Goal: Task Accomplishment & Management: Use online tool/utility

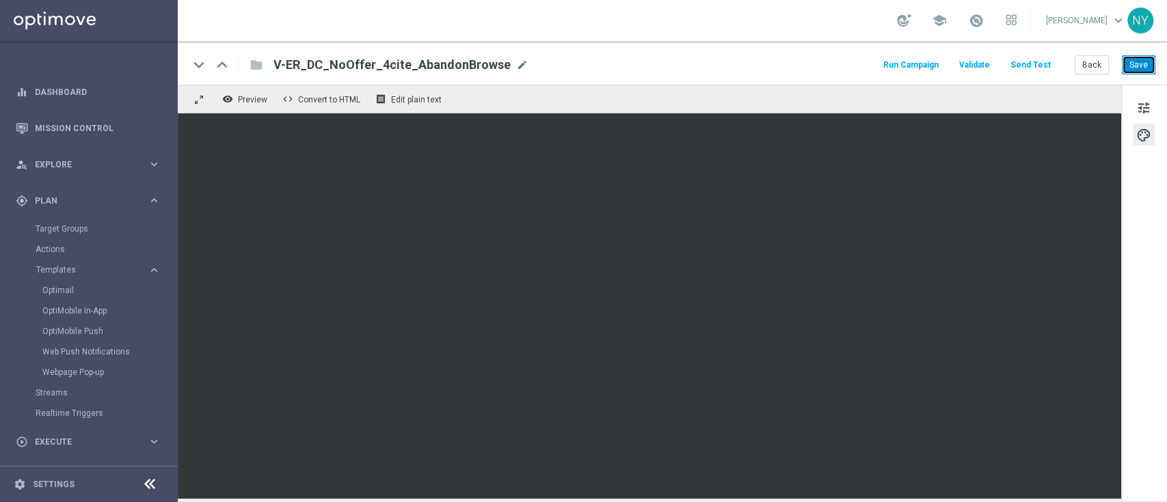
click at [1134, 63] on button "Save" at bounding box center [1138, 64] width 33 height 19
click at [1040, 61] on button "Send Test" at bounding box center [1030, 65] width 44 height 18
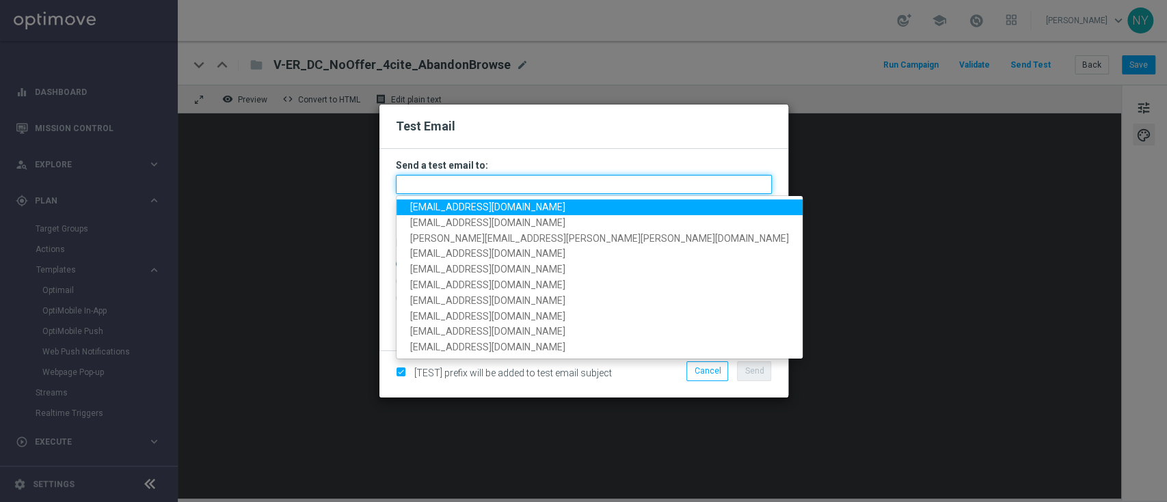
click at [423, 183] on input "text" at bounding box center [584, 184] width 376 height 19
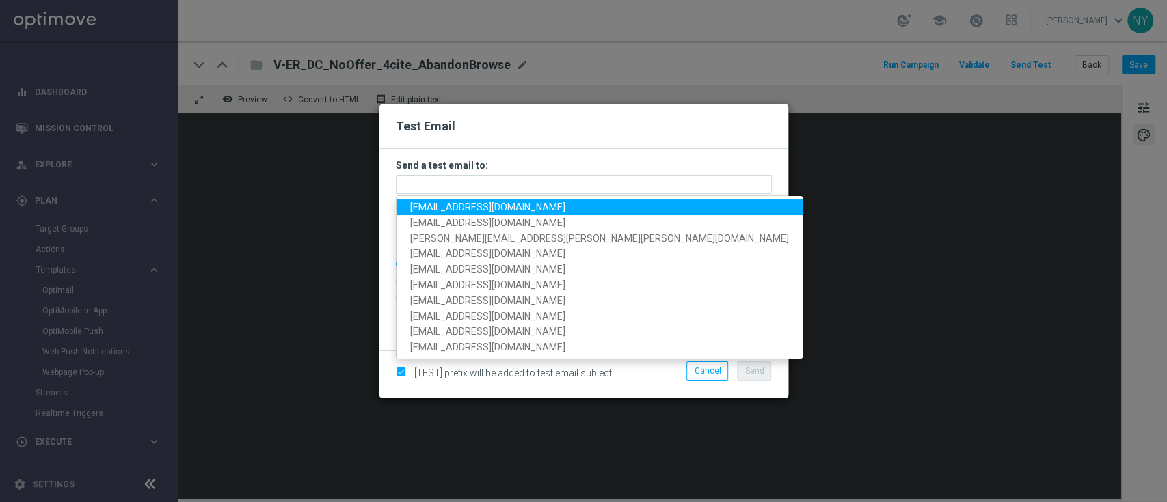
click at [449, 211] on span "[EMAIL_ADDRESS][DOMAIN_NAME]" at bounding box center [487, 207] width 155 height 11
type input "[EMAIL_ADDRESS][DOMAIN_NAME]"
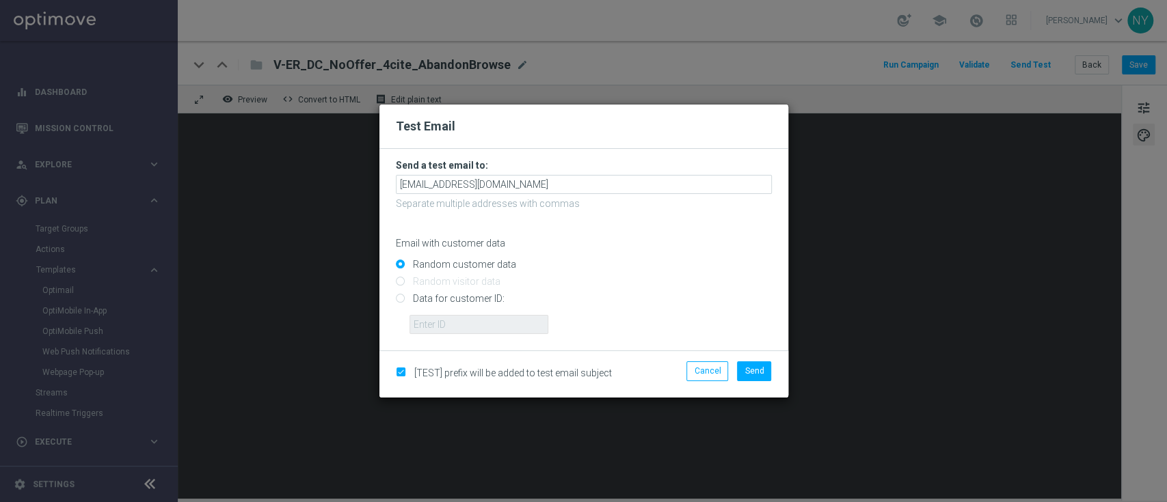
click at [399, 298] on input "Data for customer ID:" at bounding box center [584, 304] width 376 height 19
radio input "true"
click at [426, 330] on input "text" at bounding box center [478, 324] width 139 height 19
click at [822, 353] on modal-container "Test Email Send a test email to: [EMAIL_ADDRESS][DOMAIN_NAME] Separate multiple…" at bounding box center [583, 251] width 1167 height 502
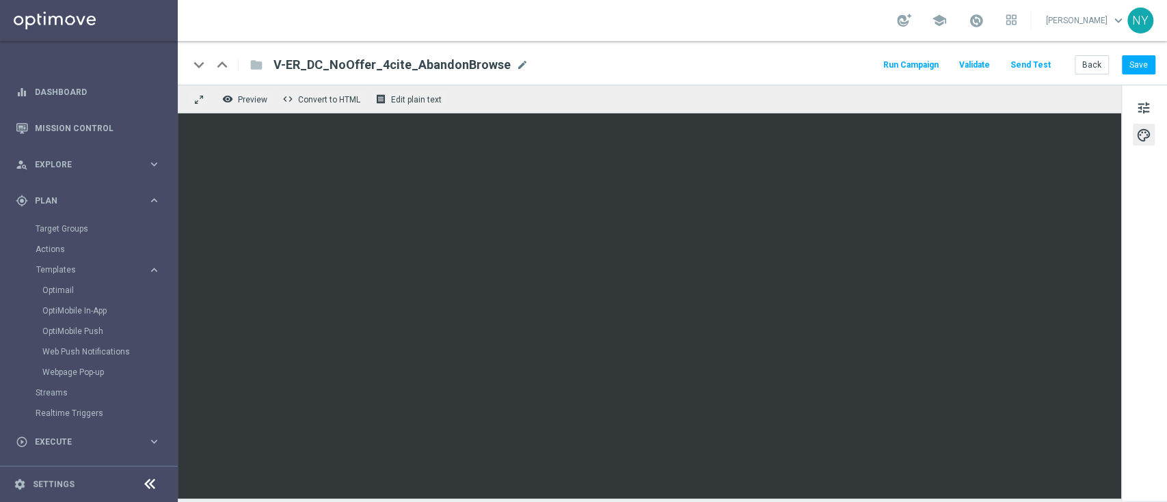
click at [1038, 66] on button "Send Test" at bounding box center [1030, 65] width 44 height 18
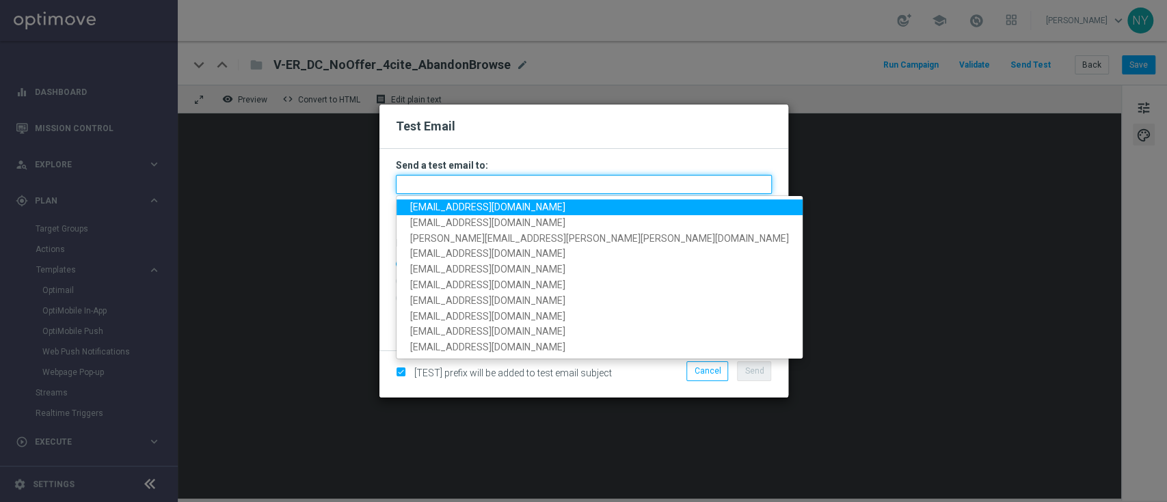
click at [440, 185] on input "text" at bounding box center [584, 184] width 376 height 19
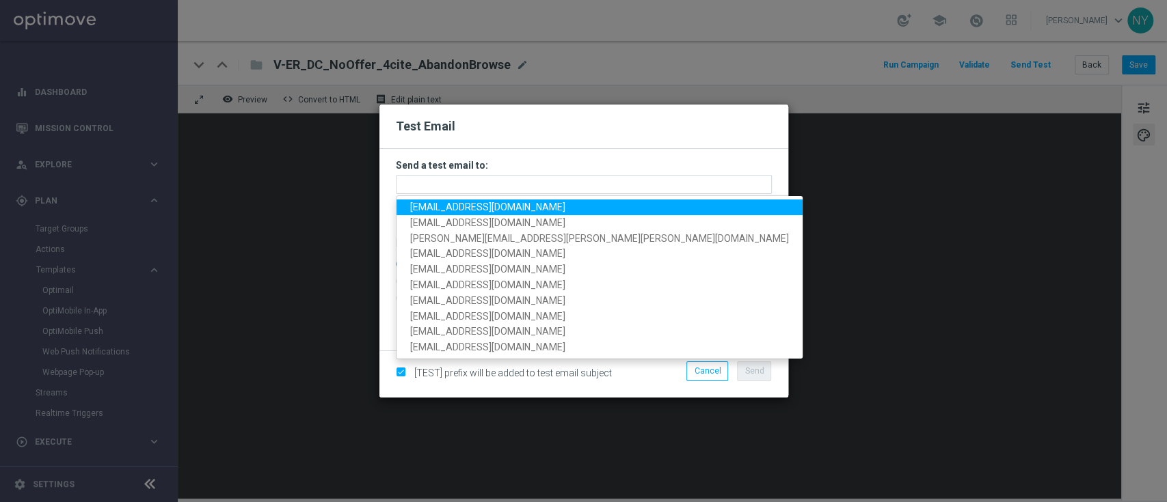
click at [457, 204] on span "[EMAIL_ADDRESS][DOMAIN_NAME]" at bounding box center [487, 207] width 155 height 11
type input "[EMAIL_ADDRESS][DOMAIN_NAME]"
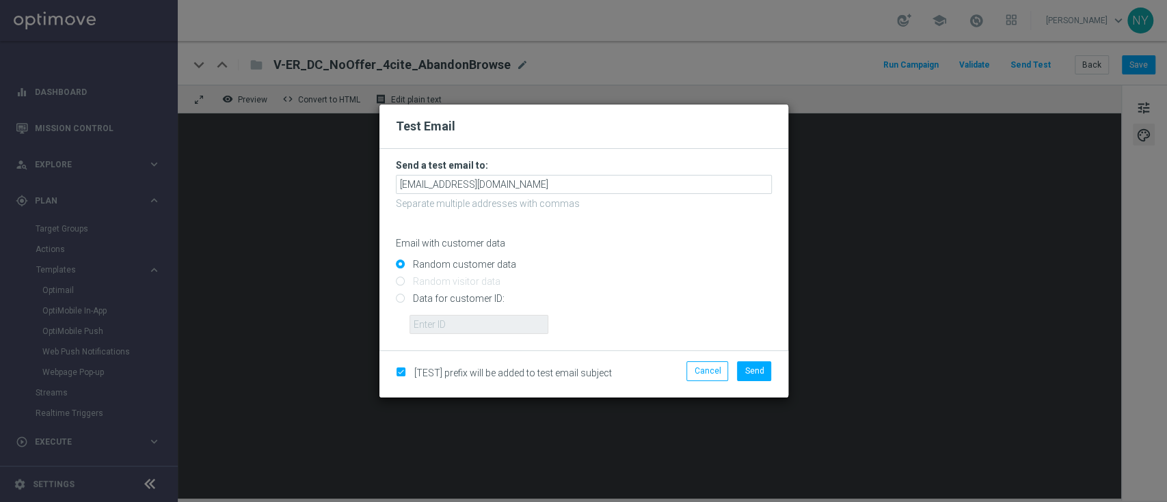
click at [403, 301] on input "Data for customer ID:" at bounding box center [584, 304] width 376 height 19
radio input "true"
click at [428, 325] on input "text" at bounding box center [478, 324] width 139 height 19
paste input "10000020539"
type input "10000020539"
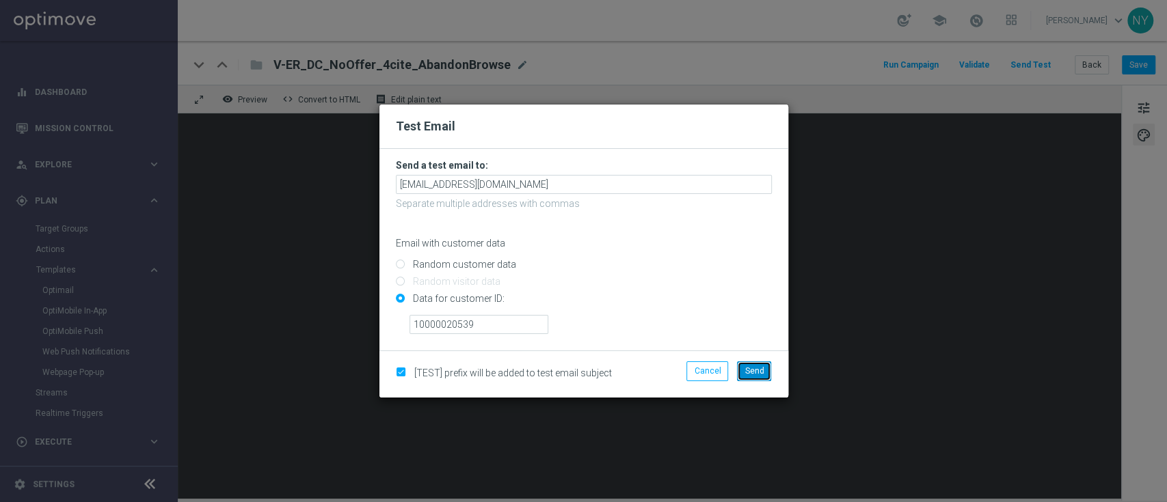
click at [753, 366] on span "Send" at bounding box center [753, 371] width 19 height 10
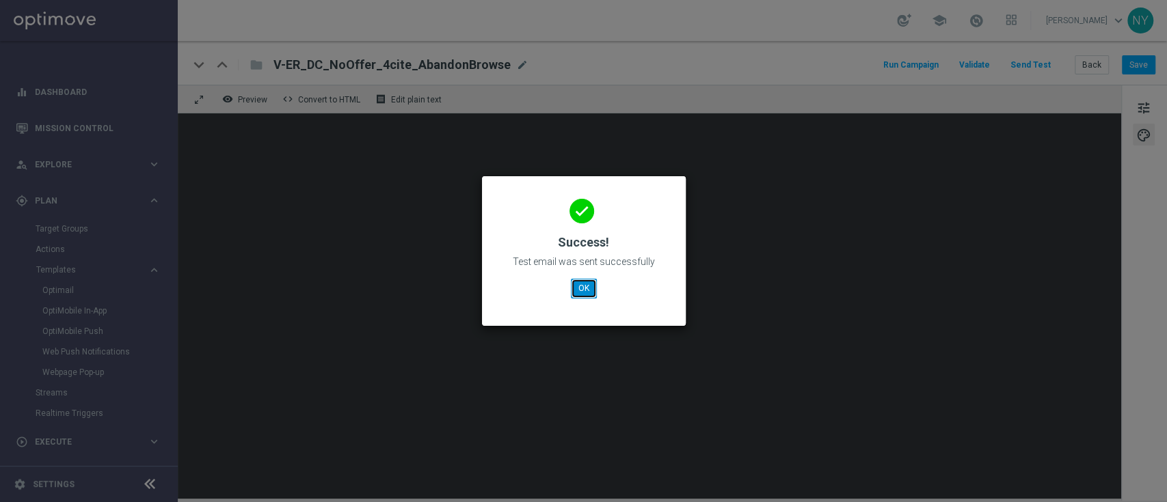
drag, startPoint x: 571, startPoint y: 287, endPoint x: 572, endPoint y: 197, distance: 90.2
click at [571, 287] on button "OK" at bounding box center [584, 288] width 26 height 19
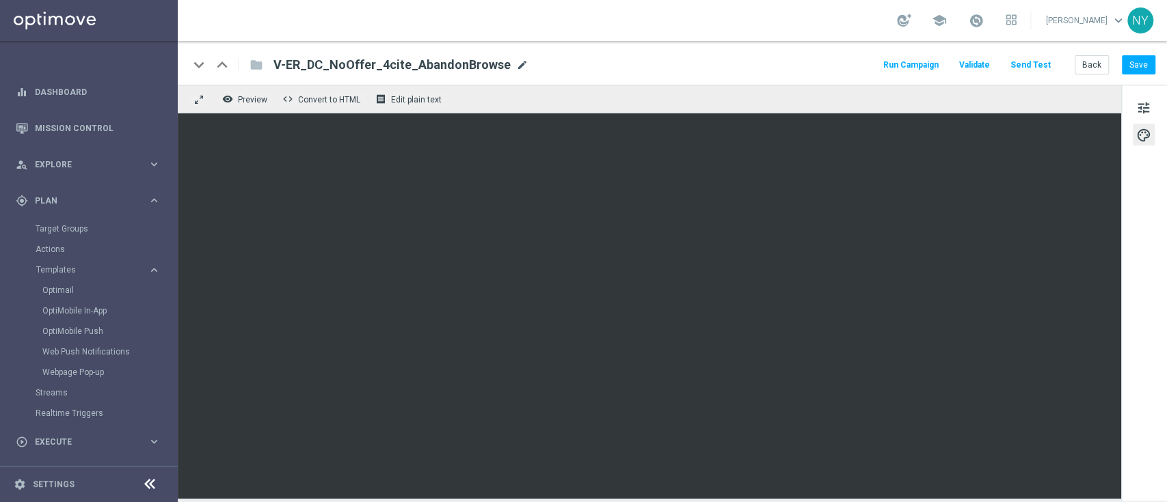
click at [516, 59] on span "mode_edit" at bounding box center [522, 65] width 12 height 12
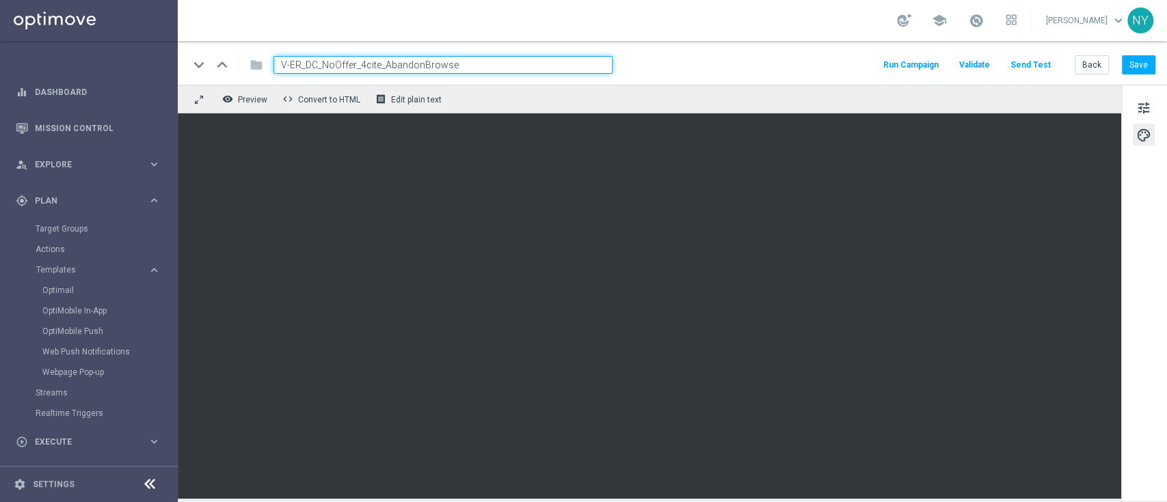
drag, startPoint x: 488, startPoint y: 68, endPoint x: 165, endPoint y: 53, distance: 323.0
click at [165, 53] on main "equalizer Dashboard Mission Control" at bounding box center [583, 251] width 1167 height 502
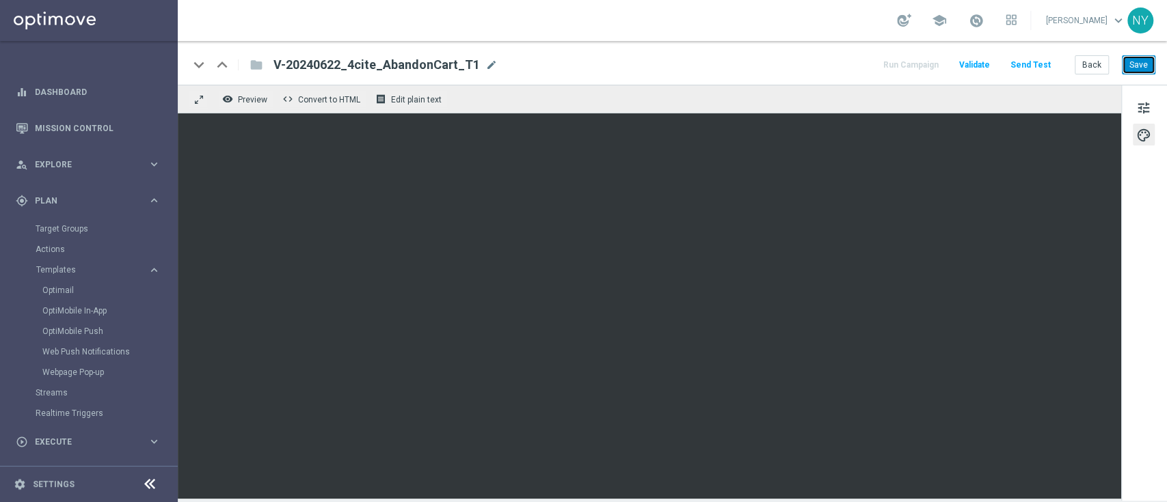
click at [1142, 68] on button "Save" at bounding box center [1138, 64] width 33 height 19
click at [1046, 66] on button "Send Test" at bounding box center [1030, 65] width 44 height 18
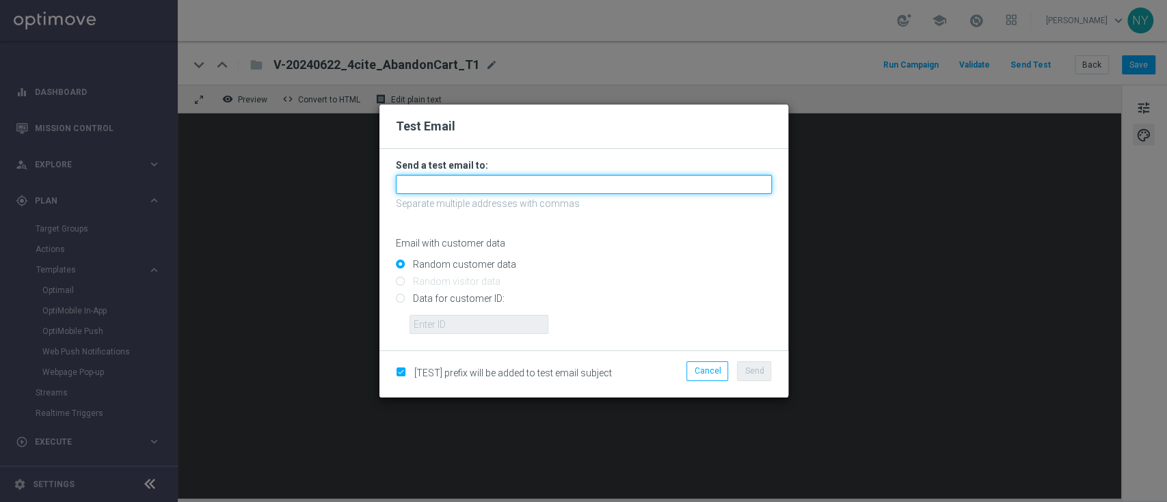
click at [410, 179] on input "text" at bounding box center [584, 184] width 376 height 19
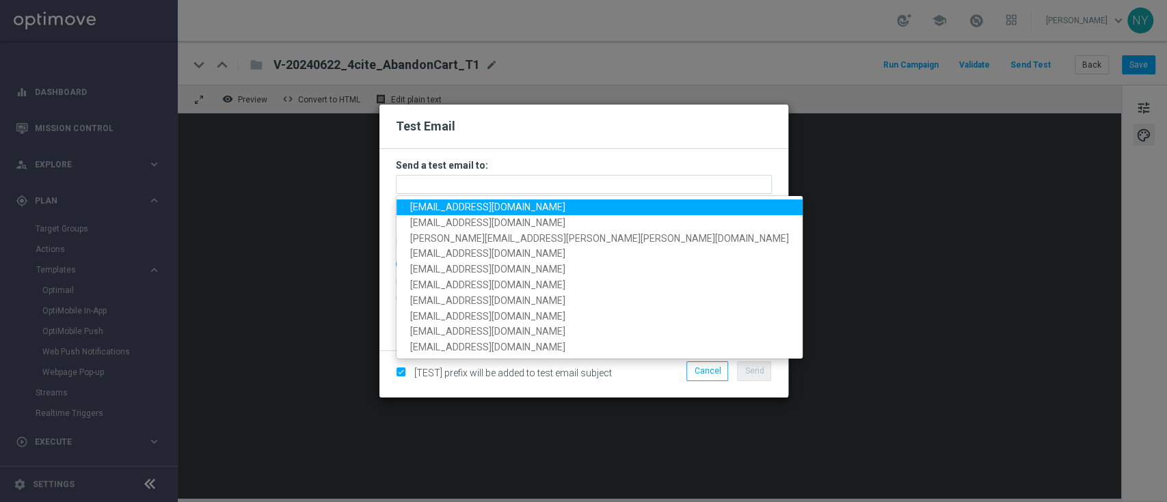
click at [457, 206] on span "[EMAIL_ADDRESS][DOMAIN_NAME]" at bounding box center [487, 207] width 155 height 11
type input "[EMAIL_ADDRESS][DOMAIN_NAME]"
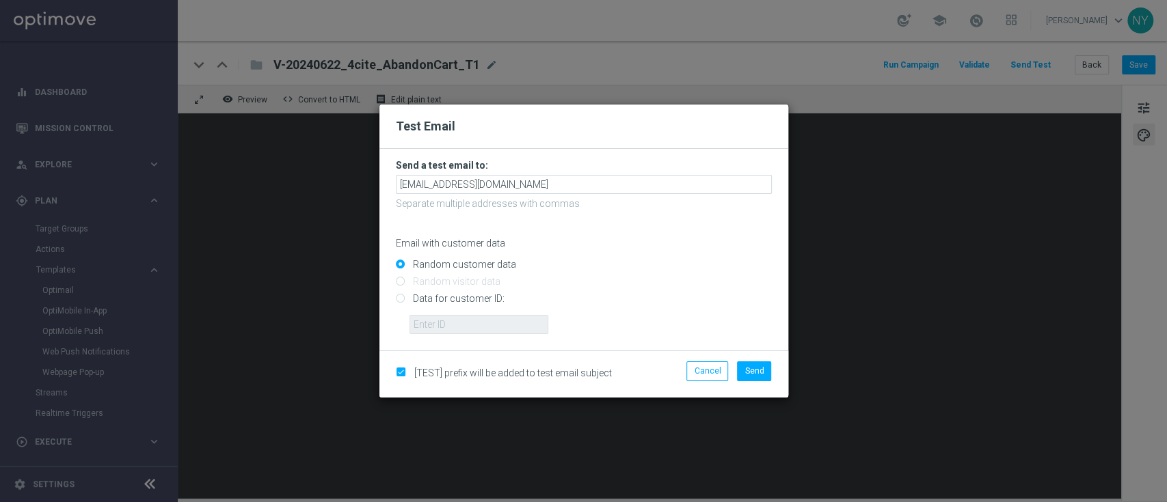
click at [401, 296] on input "Data for customer ID:" at bounding box center [584, 304] width 376 height 19
radio input "true"
drag, startPoint x: 437, startPoint y: 319, endPoint x: 445, endPoint y: 316, distance: 8.0
click at [437, 319] on input "text" at bounding box center [478, 324] width 139 height 19
paste input "10000020539"
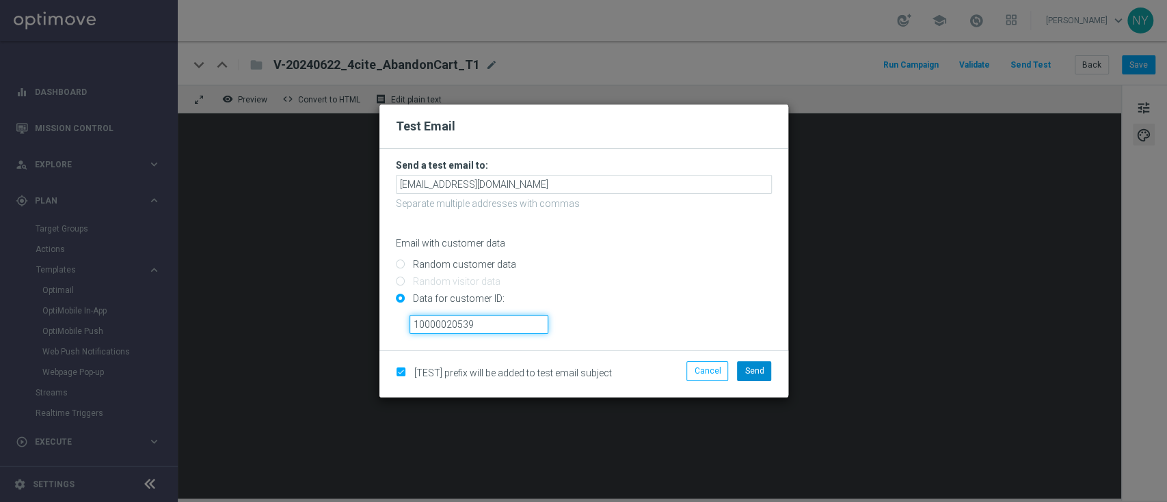
type input "10000020539"
click at [757, 371] on span "Send" at bounding box center [753, 371] width 19 height 10
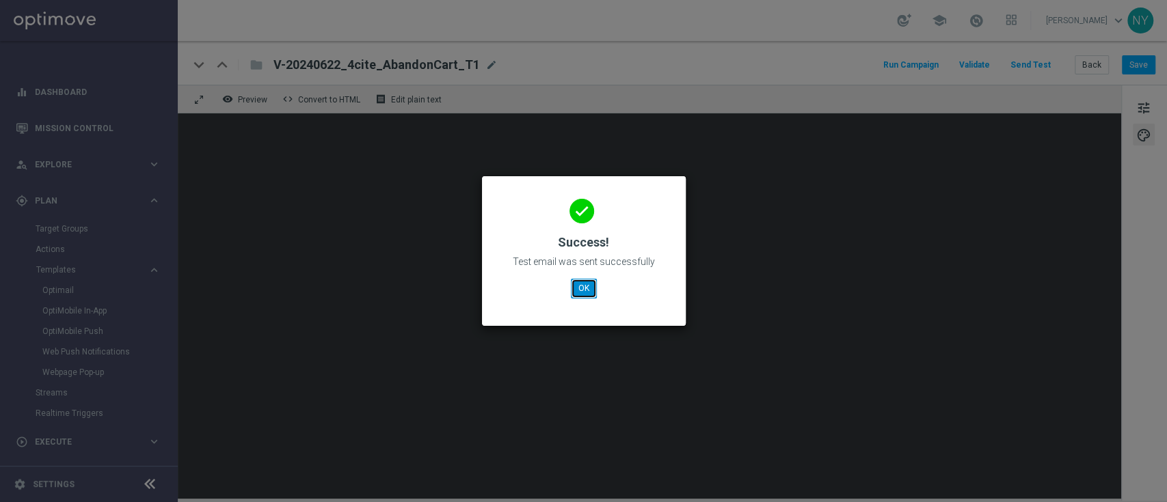
click at [573, 289] on button "OK" at bounding box center [584, 288] width 26 height 19
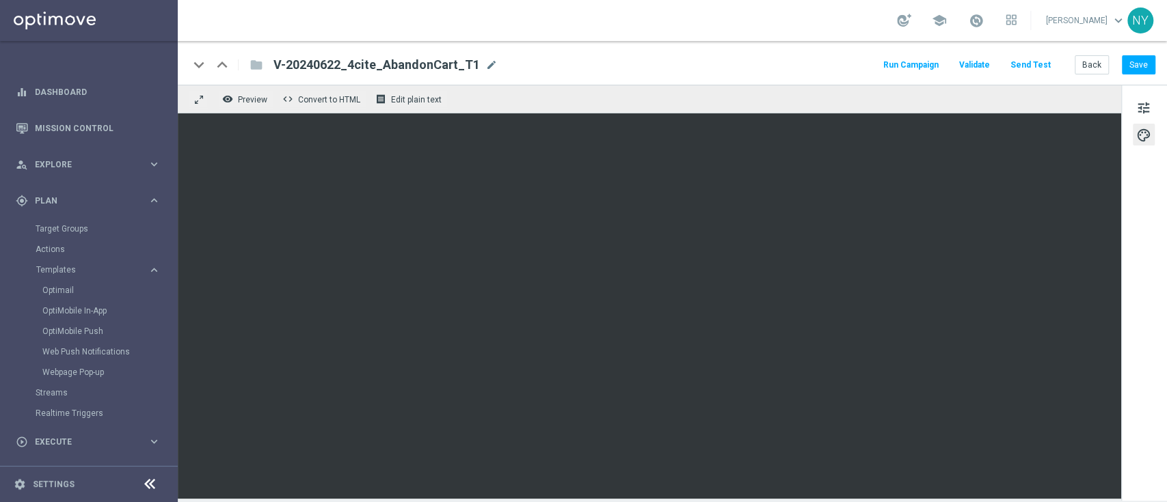
drag, startPoint x: 486, startPoint y: 63, endPoint x: 445, endPoint y: 66, distance: 41.1
click at [486, 63] on span "mode_edit" at bounding box center [491, 65] width 12 height 12
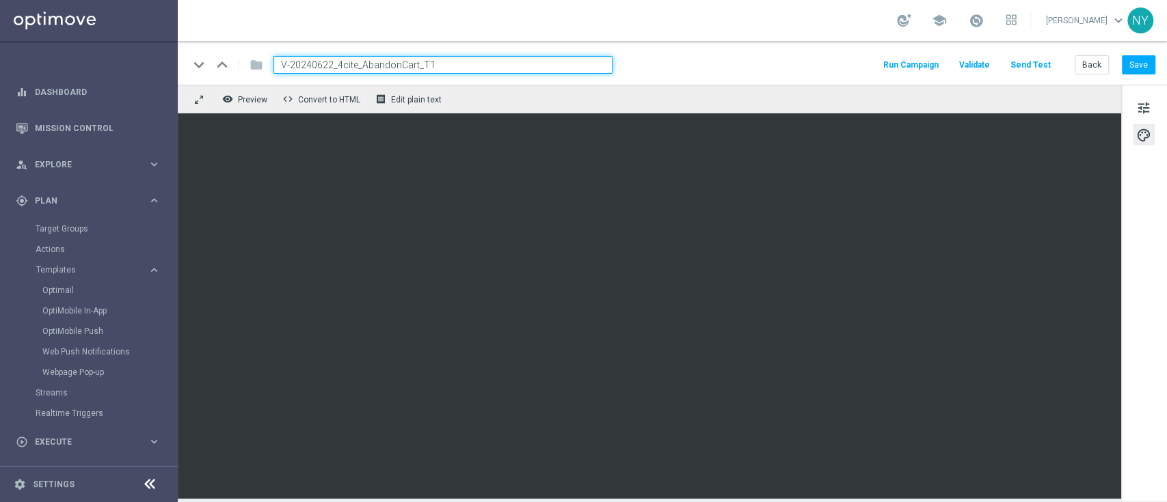
drag, startPoint x: 464, startPoint y: 72, endPoint x: 146, endPoint y: 68, distance: 317.9
click at [146, 68] on main "equalizer Dashboard Mission Control" at bounding box center [583, 251] width 1167 height 502
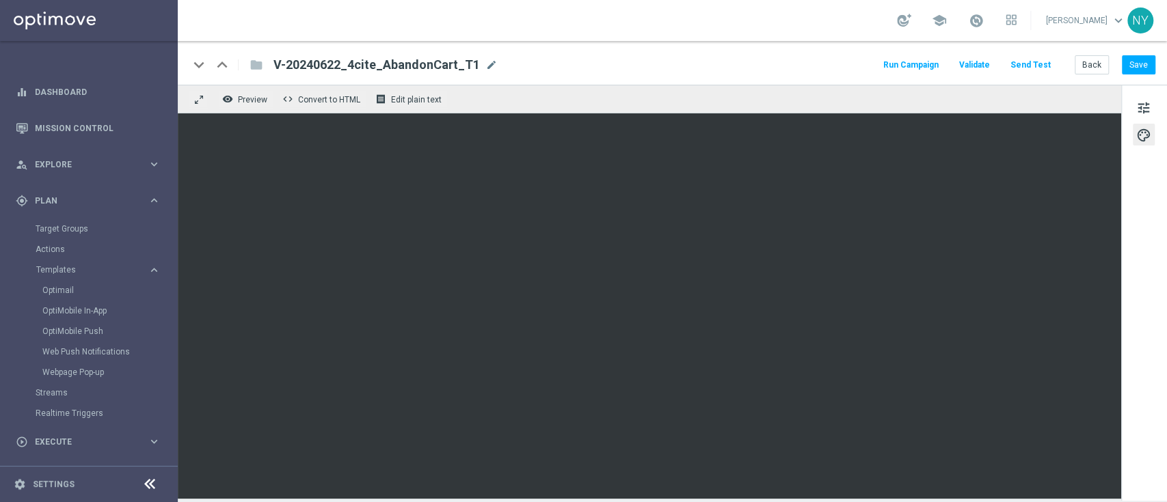
drag, startPoint x: 486, startPoint y: 63, endPoint x: 425, endPoint y: 46, distance: 63.0
click at [486, 63] on span "mode_edit" at bounding box center [491, 65] width 12 height 12
click at [405, 52] on div "keyboard_arrow_down keyboard_arrow_up folder V-20240622_4cite_AbandonCart_T1 V-…" at bounding box center [672, 63] width 989 height 44
drag, startPoint x: 487, startPoint y: 64, endPoint x: 444, endPoint y: 59, distance: 43.3
click at [444, 59] on div "V-20240622_4cite_AbandonCart_T1 mode_edit" at bounding box center [385, 65] width 224 height 18
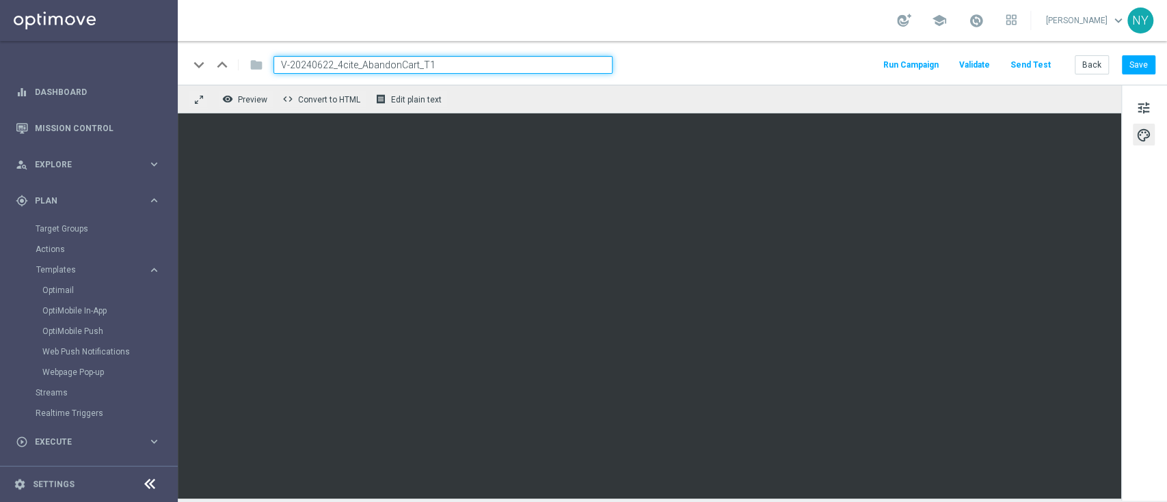
click at [456, 64] on input "V-20240622_4cite_AbandonCart_T1" at bounding box center [442, 65] width 339 height 18
drag, startPoint x: 453, startPoint y: 63, endPoint x: 230, endPoint y: 58, distance: 222.9
click at [230, 58] on div "keyboard_arrow_down keyboard_arrow_up folder V-20240622_4cite_AbandonCart_T1" at bounding box center [401, 65] width 424 height 18
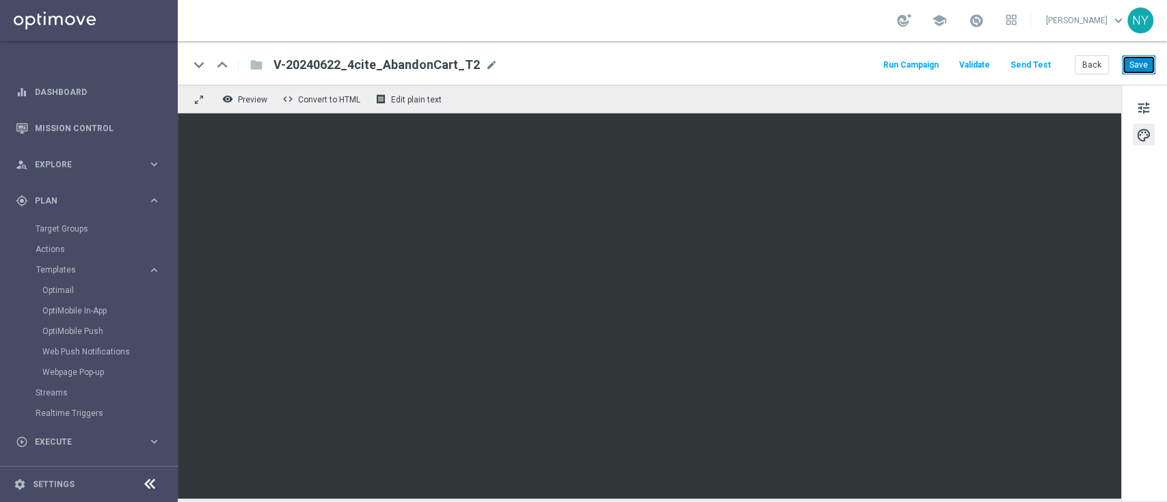
click at [1143, 67] on button "Save" at bounding box center [1138, 64] width 33 height 19
click at [1039, 62] on button "Send Test" at bounding box center [1030, 65] width 44 height 18
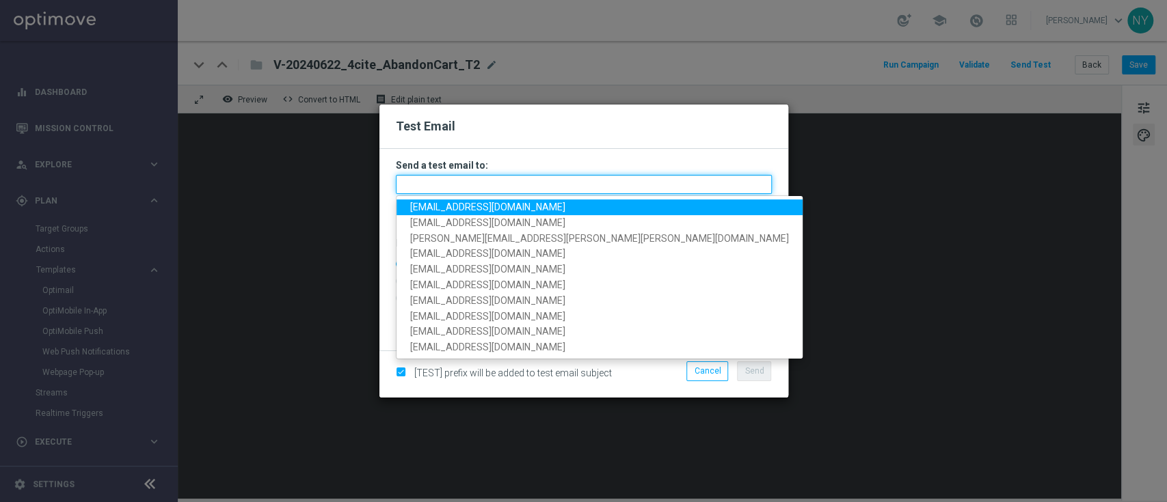
click at [425, 183] on input "text" at bounding box center [584, 184] width 376 height 19
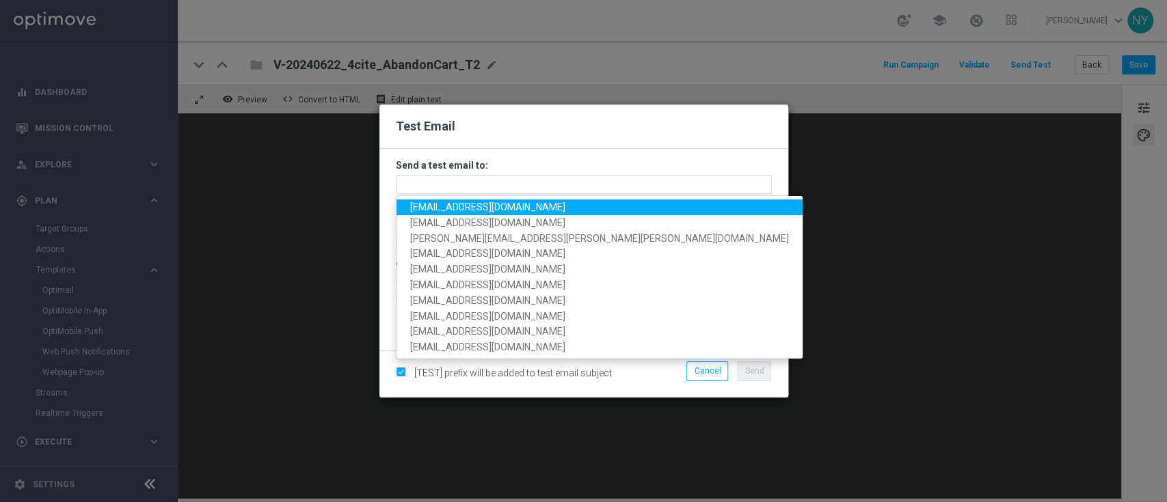
click at [456, 205] on span "[EMAIL_ADDRESS][DOMAIN_NAME]" at bounding box center [487, 207] width 155 height 11
type input "[EMAIL_ADDRESS][DOMAIN_NAME]"
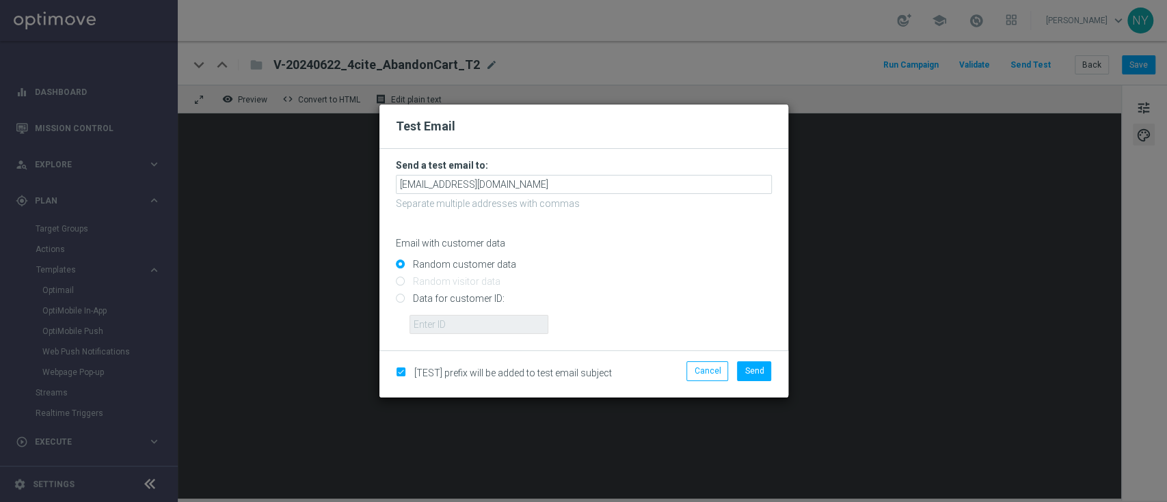
click at [400, 297] on input "Data for customer ID:" at bounding box center [584, 304] width 376 height 19
radio input "true"
click at [446, 323] on input "text" at bounding box center [478, 324] width 139 height 19
paste input "10000020539"
type input "10000020539"
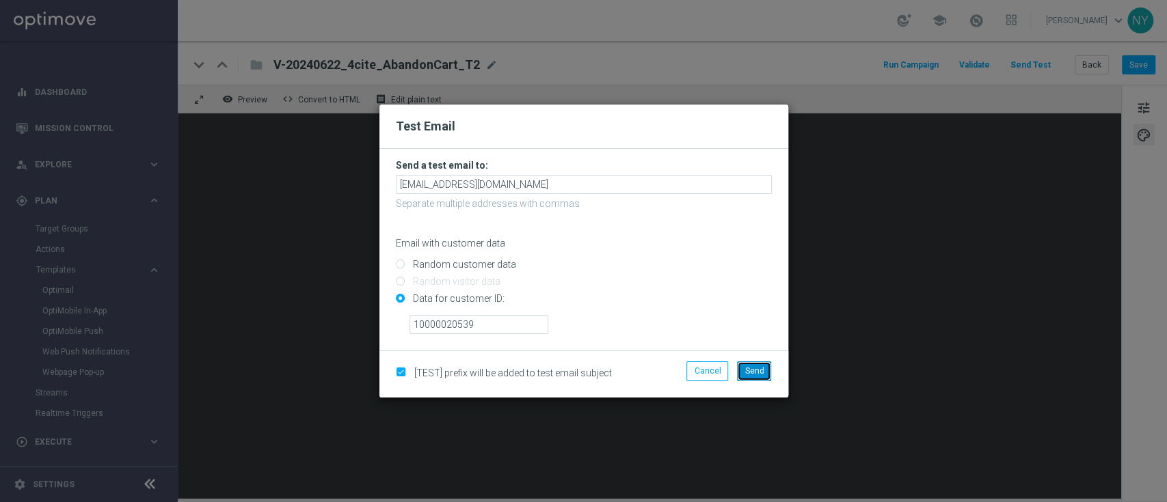
click at [757, 368] on span "Send" at bounding box center [753, 371] width 19 height 10
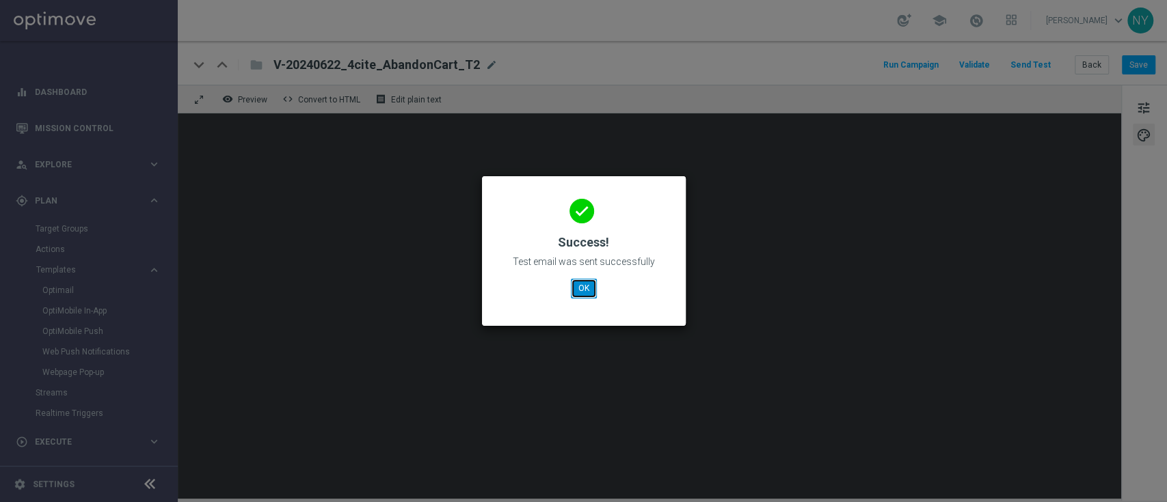
click at [584, 279] on button "OK" at bounding box center [584, 288] width 26 height 19
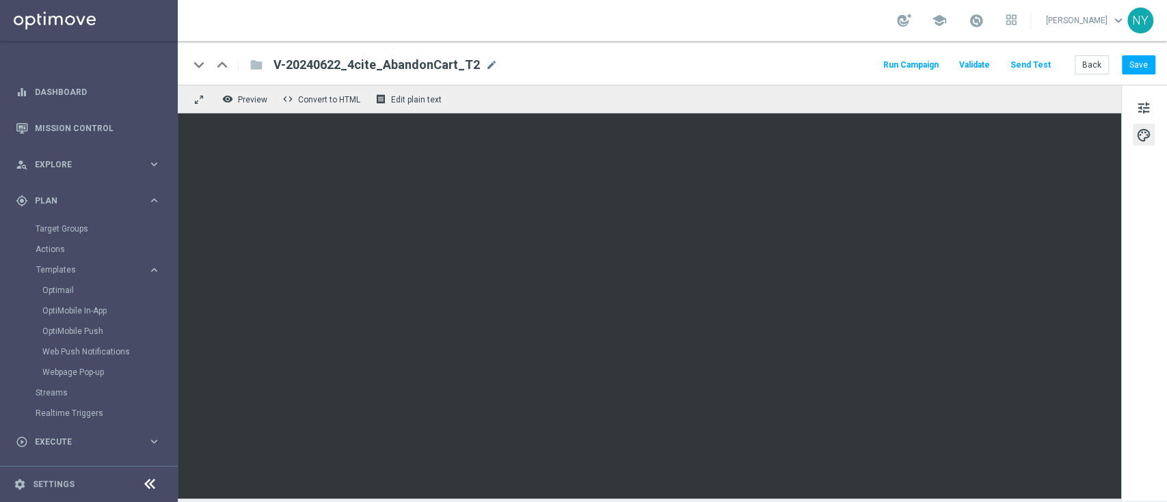
drag, startPoint x: 485, startPoint y: 64, endPoint x: 446, endPoint y: 66, distance: 39.7
click at [485, 65] on span "mode_edit" at bounding box center [491, 65] width 12 height 12
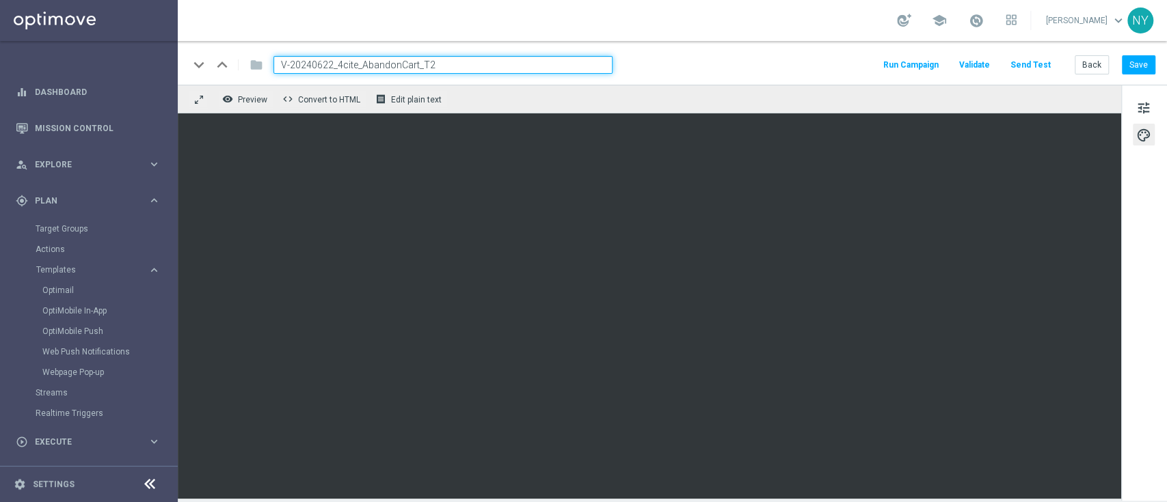
click at [446, 66] on input "V-20240622_4cite_AbandonCart_T2" at bounding box center [442, 65] width 339 height 18
drag, startPoint x: 455, startPoint y: 64, endPoint x: 262, endPoint y: 57, distance: 192.9
click at [262, 57] on div "V-20240622_4cite_AbandonCart_T2" at bounding box center [437, 65] width 350 height 18
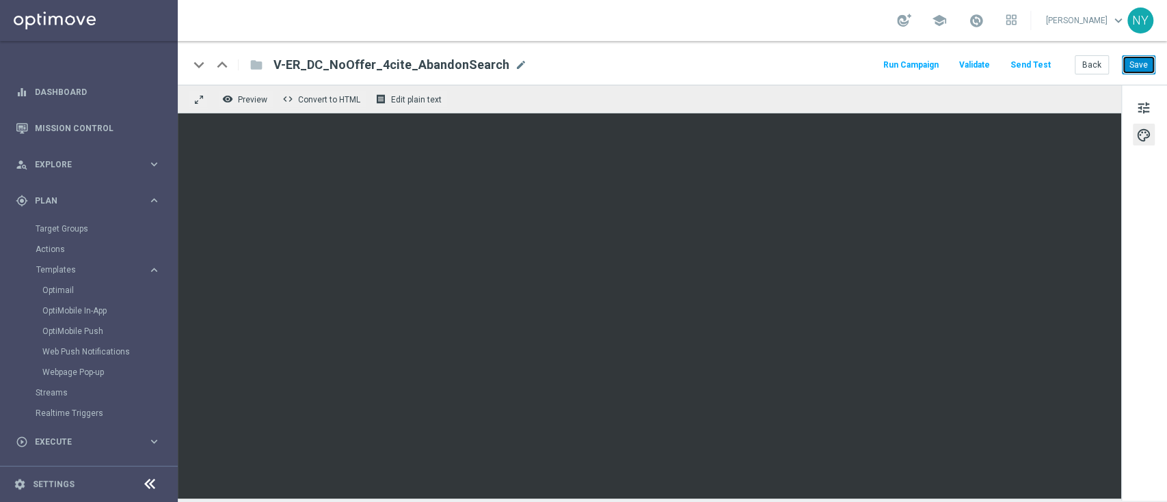
click at [1136, 64] on button "Save" at bounding box center [1138, 64] width 33 height 19
click at [1034, 66] on button "Send Test" at bounding box center [1030, 65] width 44 height 18
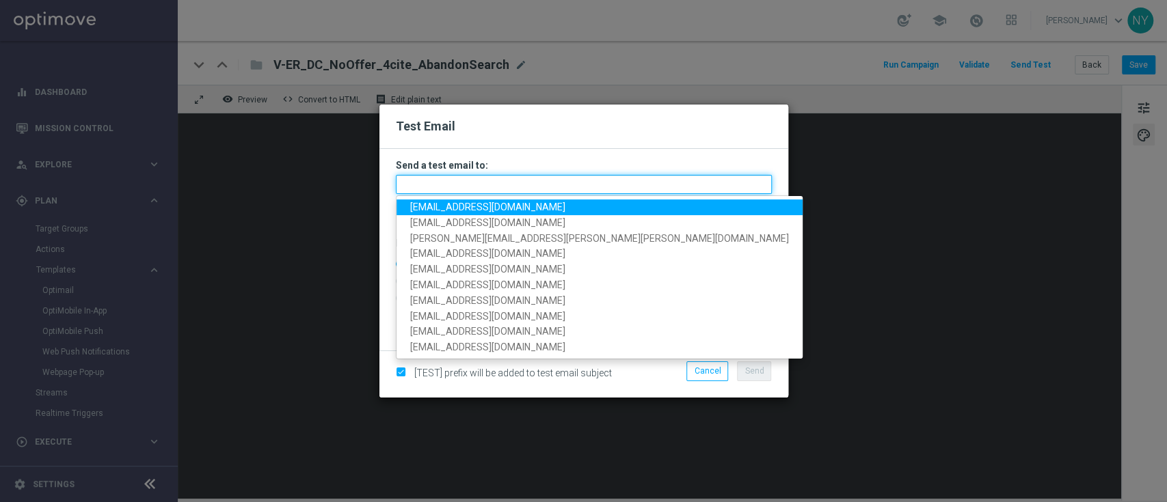
click at [459, 188] on input "text" at bounding box center [584, 184] width 376 height 19
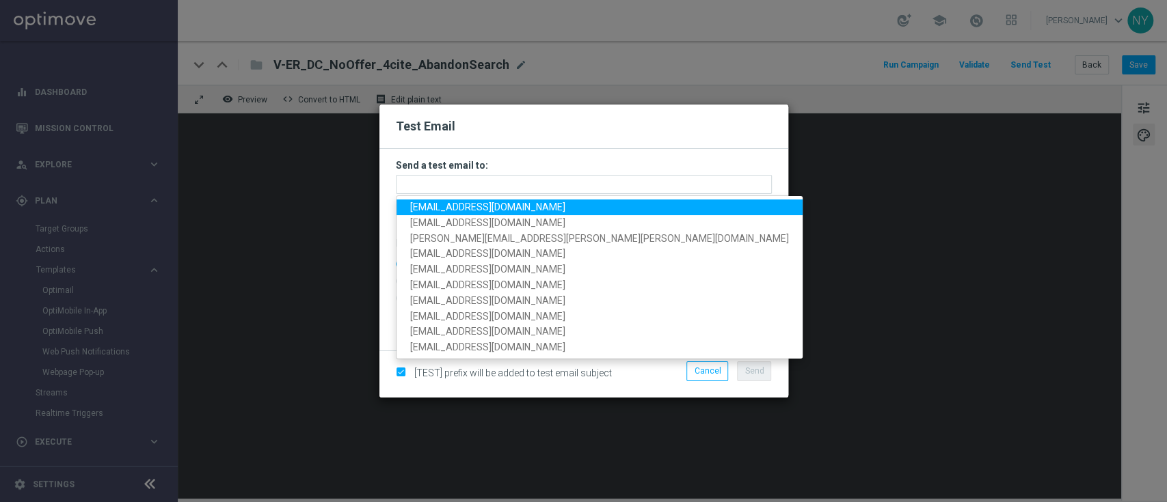
click at [447, 205] on span "[EMAIL_ADDRESS][DOMAIN_NAME]" at bounding box center [487, 207] width 155 height 11
type input "[EMAIL_ADDRESS][DOMAIN_NAME]"
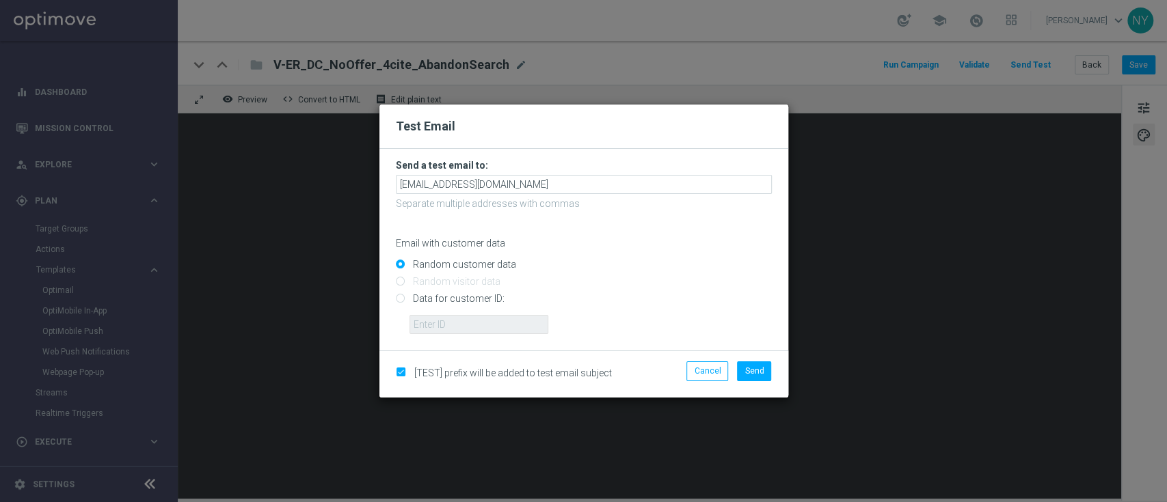
click at [399, 298] on input "Data for customer ID:" at bounding box center [584, 304] width 376 height 19
radio input "true"
click at [432, 329] on input "text" at bounding box center [478, 324] width 139 height 19
paste input "10000020539"
type input "10000020539"
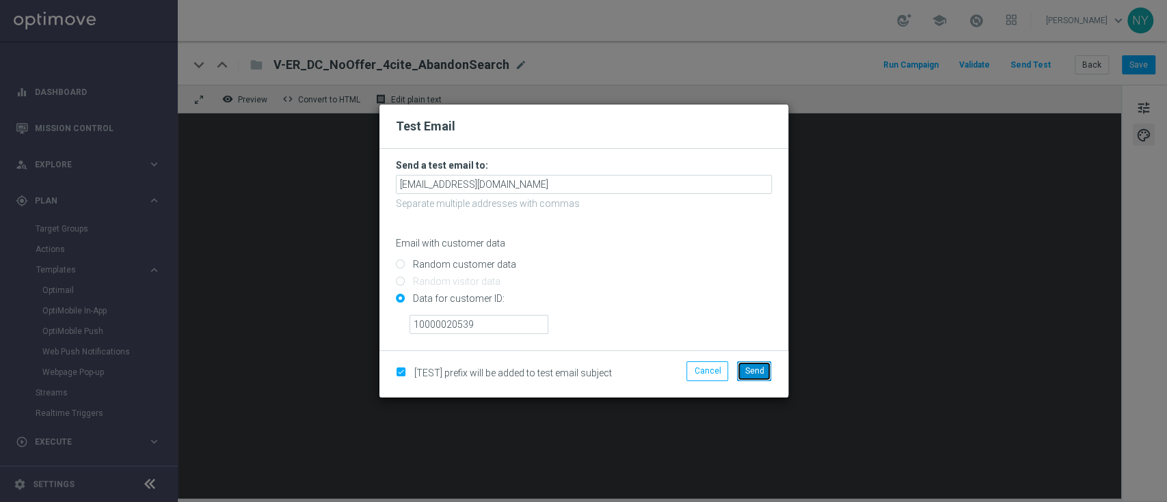
click at [760, 373] on span "Send" at bounding box center [753, 371] width 19 height 10
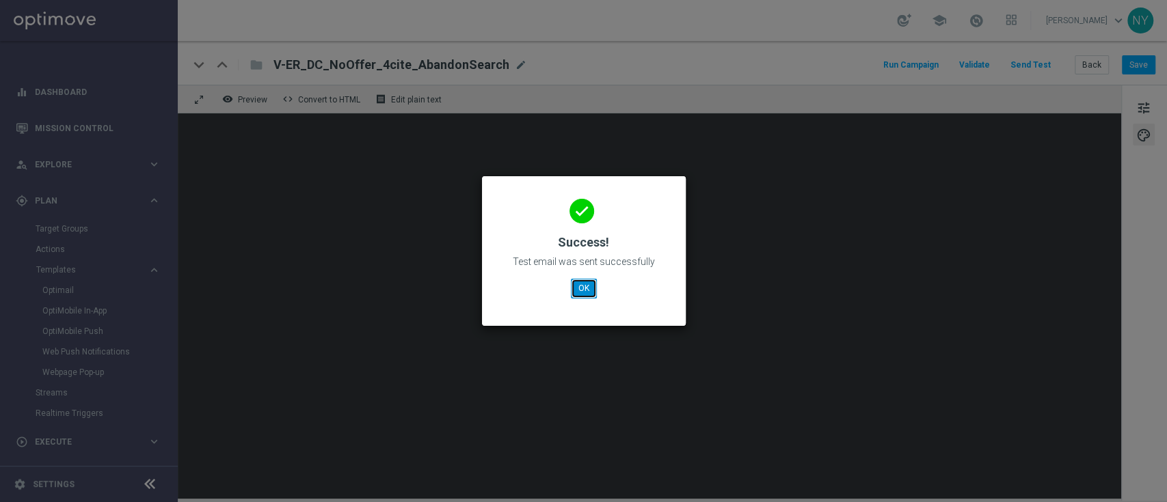
click at [585, 287] on button "OK" at bounding box center [584, 288] width 26 height 19
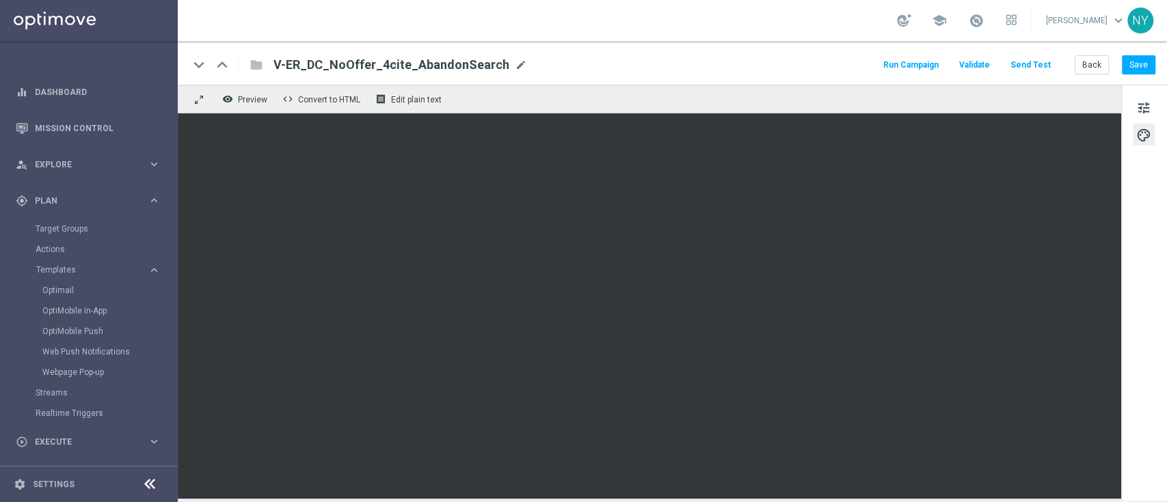
drag, startPoint x: 504, startPoint y: 61, endPoint x: 484, endPoint y: 68, distance: 21.2
click at [515, 61] on span "mode_edit" at bounding box center [521, 65] width 12 height 12
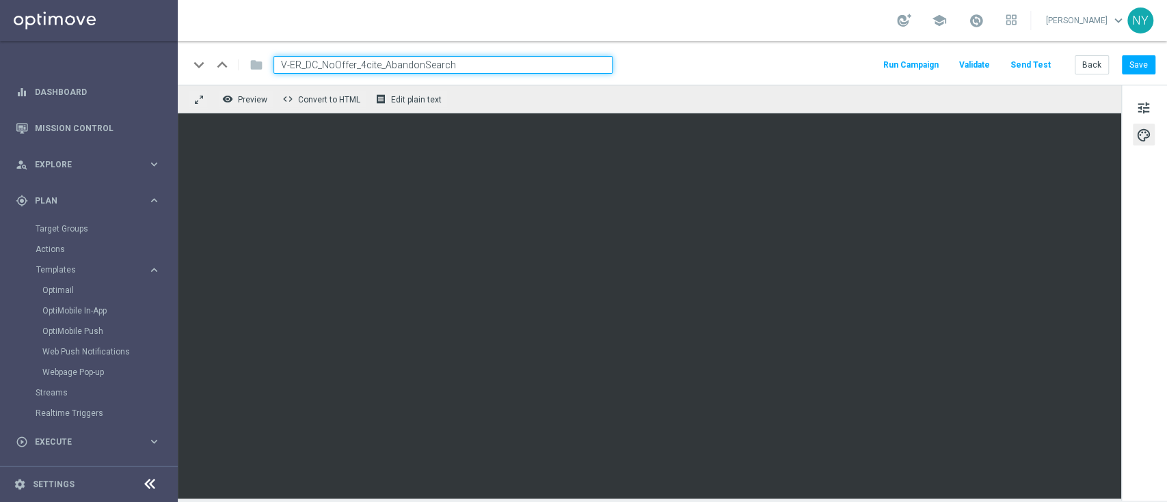
click at [482, 68] on input "V-ER_DC_NoOffer_4cite_AbandonSearch" at bounding box center [442, 65] width 339 height 18
drag, startPoint x: 481, startPoint y: 66, endPoint x: 245, endPoint y: 77, distance: 236.8
click at [245, 77] on div "keyboard_arrow_down keyboard_arrow_up folder V-ER_DC_NoOffer_4cite_AbandonSearc…" at bounding box center [672, 63] width 989 height 44
